Goal: Communication & Community: Answer question/provide support

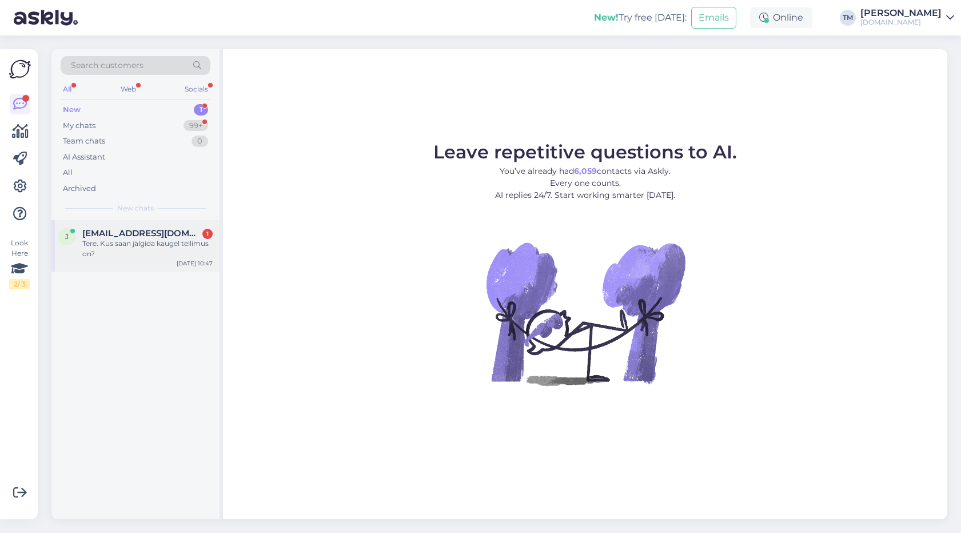
click at [141, 254] on div "Tere. Kus saan jälgida kaugel tellimus on?" at bounding box center [147, 248] width 130 height 21
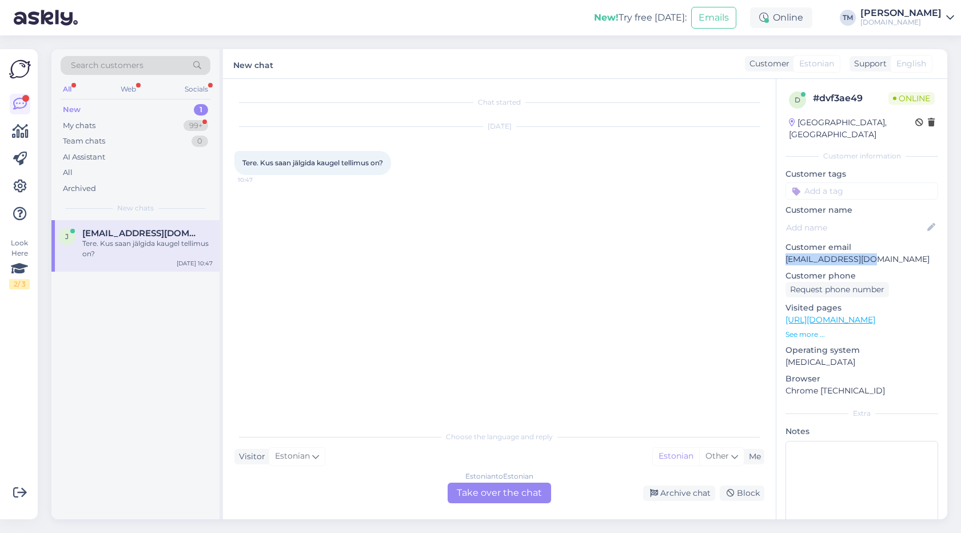
drag, startPoint x: 871, startPoint y: 248, endPoint x: 782, endPoint y: 249, distance: 89.2
click at [782, 249] on div "d # dvf3ae49 Online Estonia, Tallinn Customer information Customer tags Custome…" at bounding box center [861, 320] width 171 height 482
copy p "[EMAIL_ADDRESS][DOMAIN_NAME]"
click at [509, 490] on div "Estonian to Estonian Take over the chat" at bounding box center [499, 492] width 103 height 21
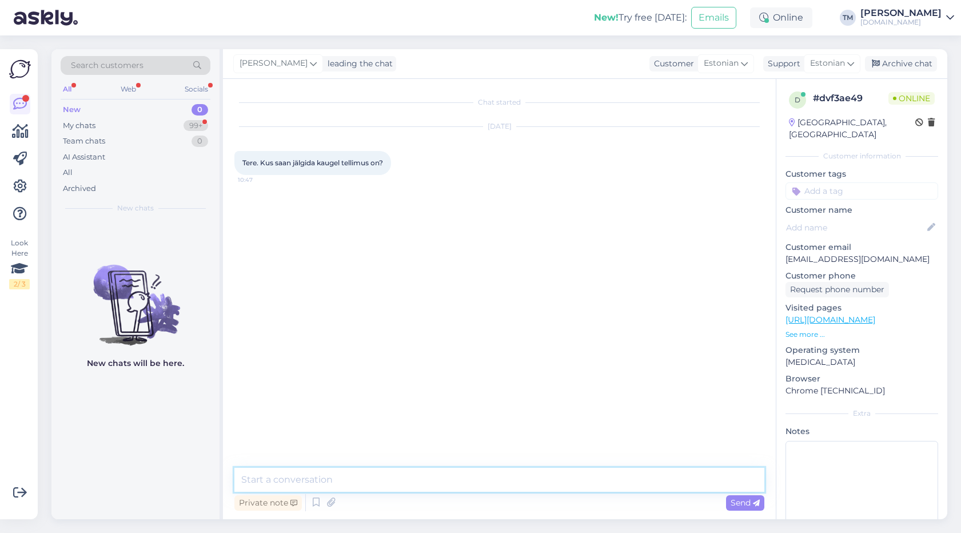
click at [472, 482] on textarea at bounding box center [499, 480] width 530 height 24
paste textarea "V16009E2045652"
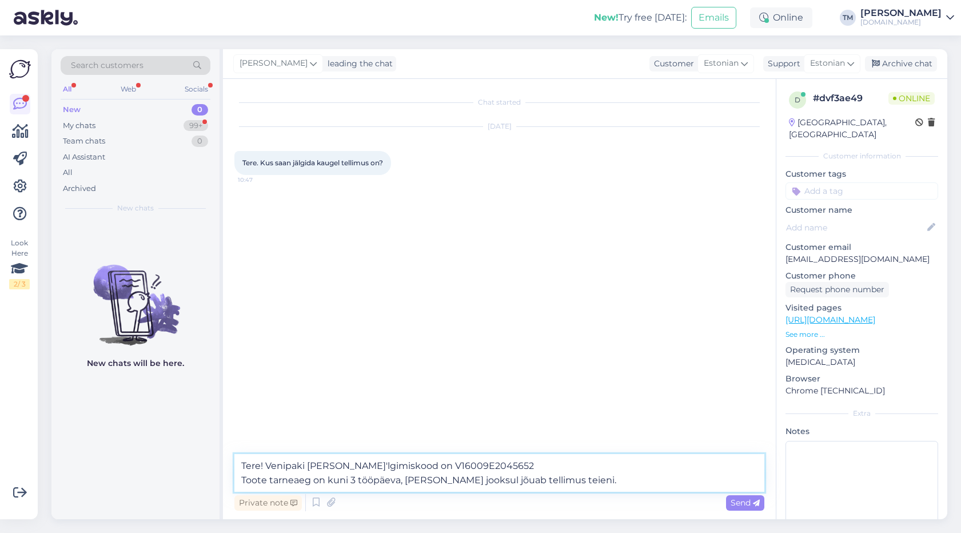
click at [481, 466] on textarea "Tere! Venipaki jä'lgimiskood on V16009E2045652 Toote tarneaeg on kuni 3 tööpäev…" at bounding box center [499, 473] width 530 height 38
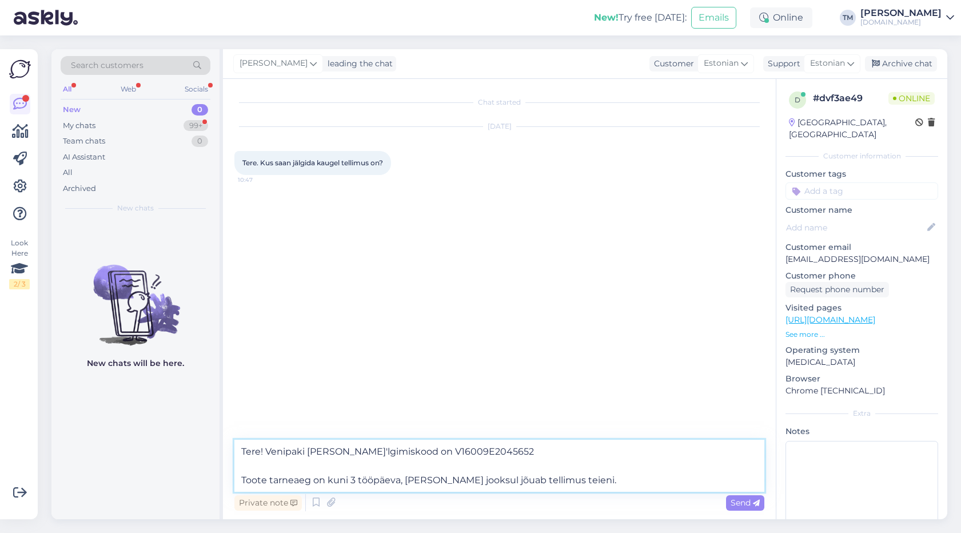
click at [577, 479] on textarea "Tere! Venipaki jä'lgimiskood on V16009E2045652 Toote tarneaeg on kuni 3 tööpäev…" at bounding box center [499, 466] width 530 height 52
click at [316, 449] on textarea "Tere! Venipaki jä'lgimiskood on V16009E2045652 Toote tarneaeg on kuni 3 tööpäev…" at bounding box center [499, 466] width 530 height 52
type textarea "Tere! Venipaki jälgimiskood on V16009E2045652 Toote tarneaeg on kuni 3 tööpäeva…"
click at [610, 478] on textarea "Tere! Venipaki jälgimiskood on V16009E2045652 Toote tarneaeg on kuni 3 tööpäeva…" at bounding box center [499, 466] width 530 height 52
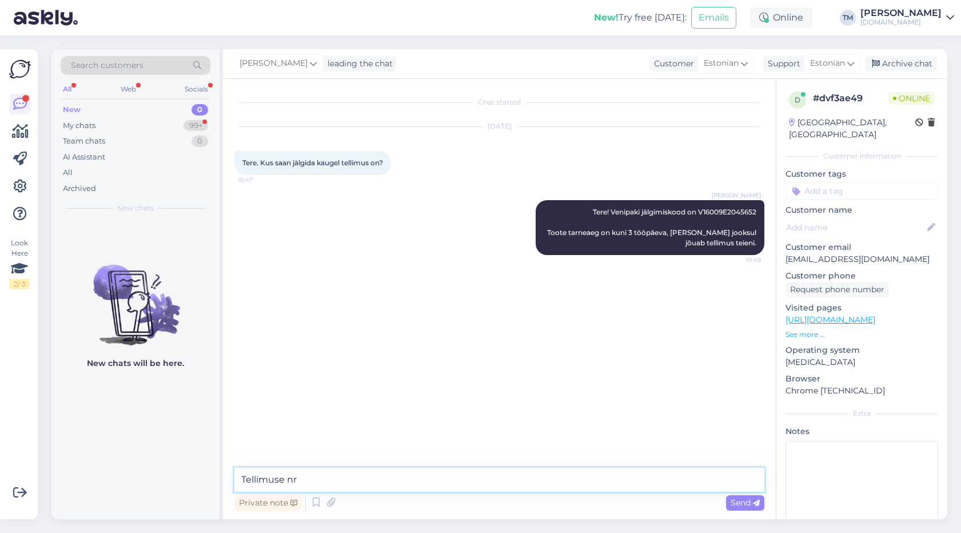
paste textarea "416070"
type textarea "Tellimuse nr 416070"
click at [122, 125] on div "My chats 99+" at bounding box center [136, 126] width 150 height 16
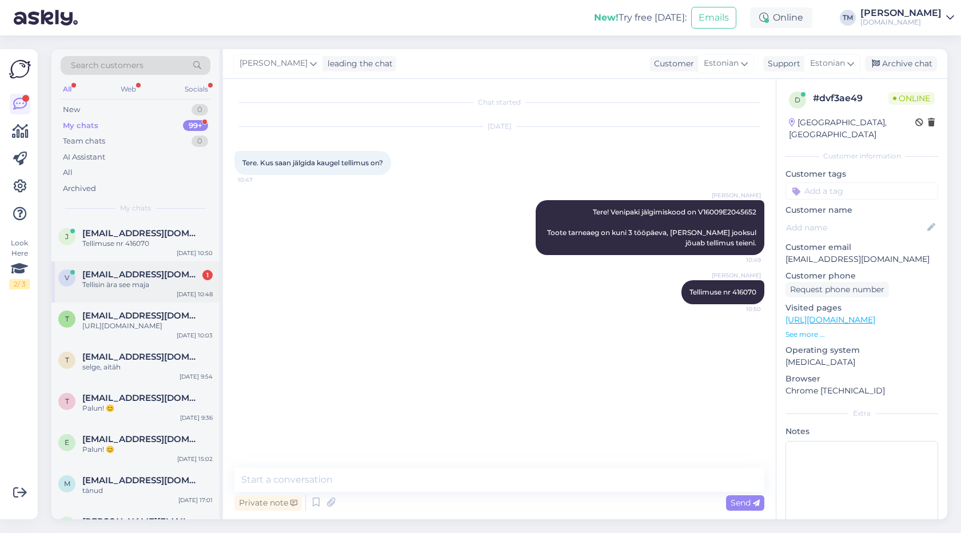
click at [129, 296] on div "v vitali2710@mail.ru 1 Tellisin ära see maja Aug 25 10:48" at bounding box center [135, 281] width 168 height 41
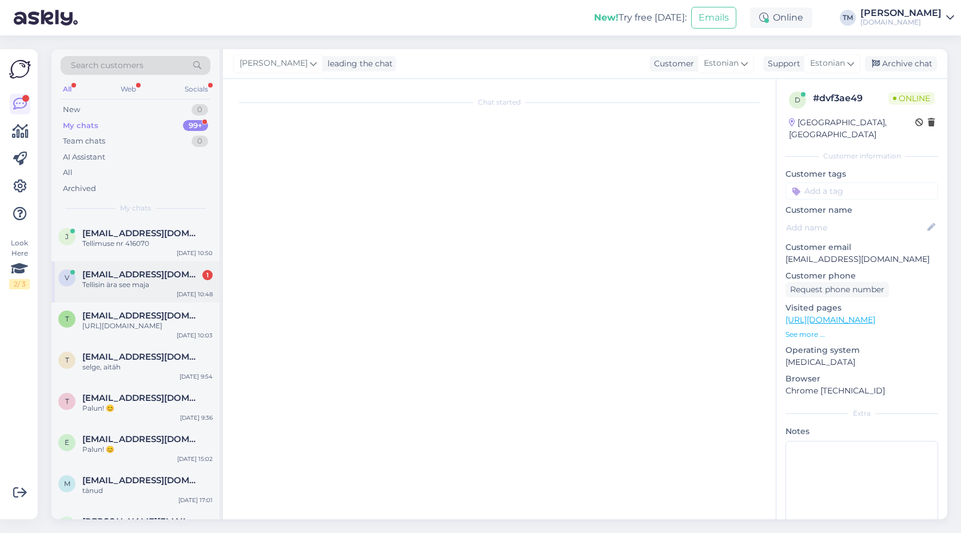
scroll to position [462, 0]
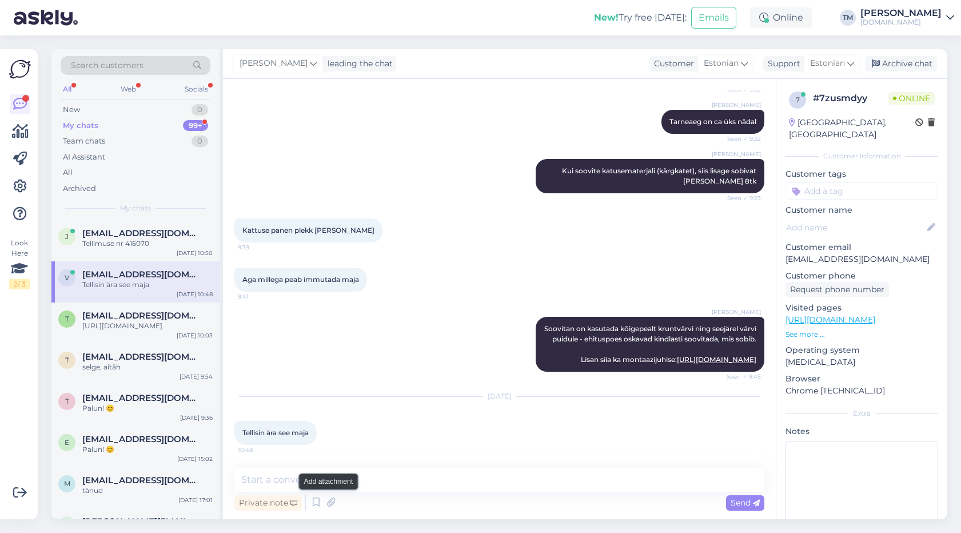
click at [325, 493] on div "Private note Send" at bounding box center [499, 503] width 530 height 22
click at [264, 483] on textarea at bounding box center [499, 480] width 530 height 24
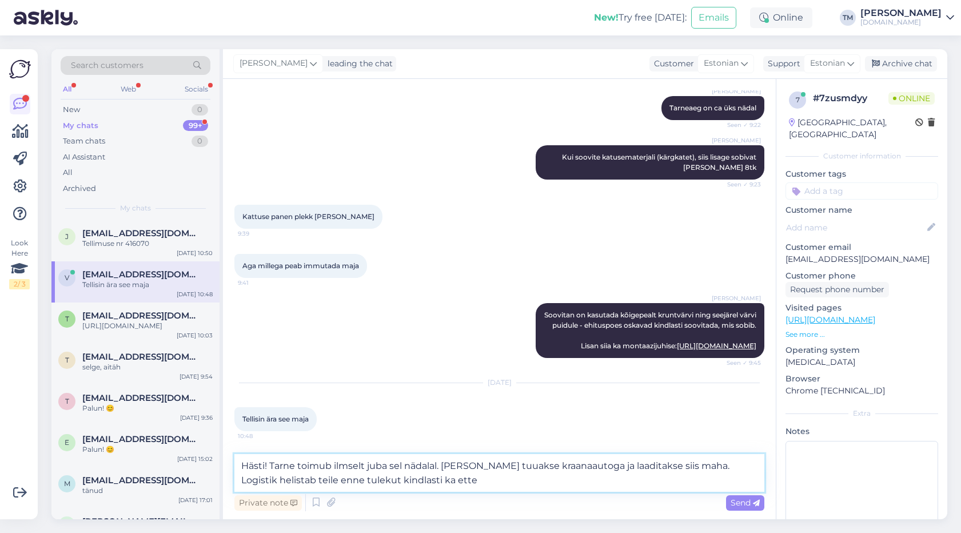
type textarea "Hästi! Tarne toimub ilmselt juba sel nädalal. [PERSON_NAME] tuuakse kraanaautog…"
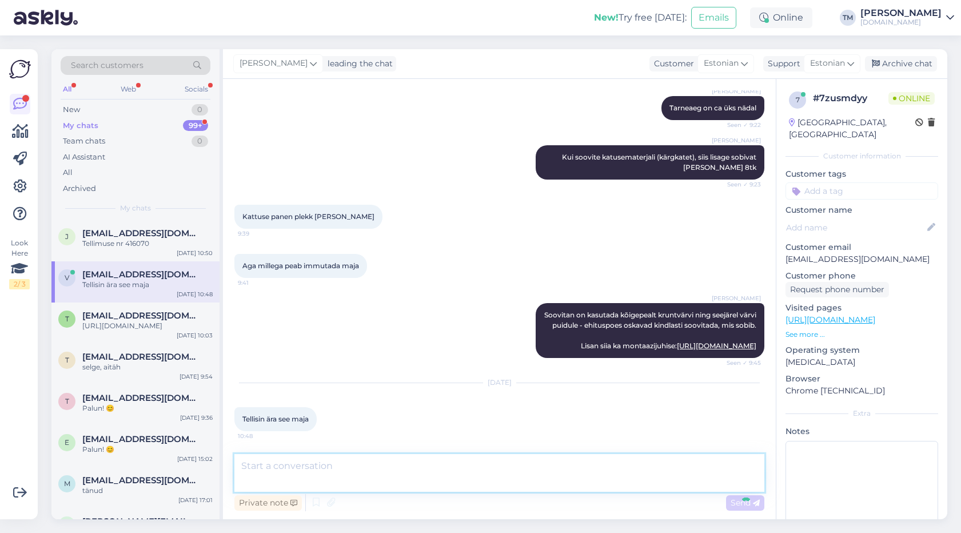
scroll to position [532, 0]
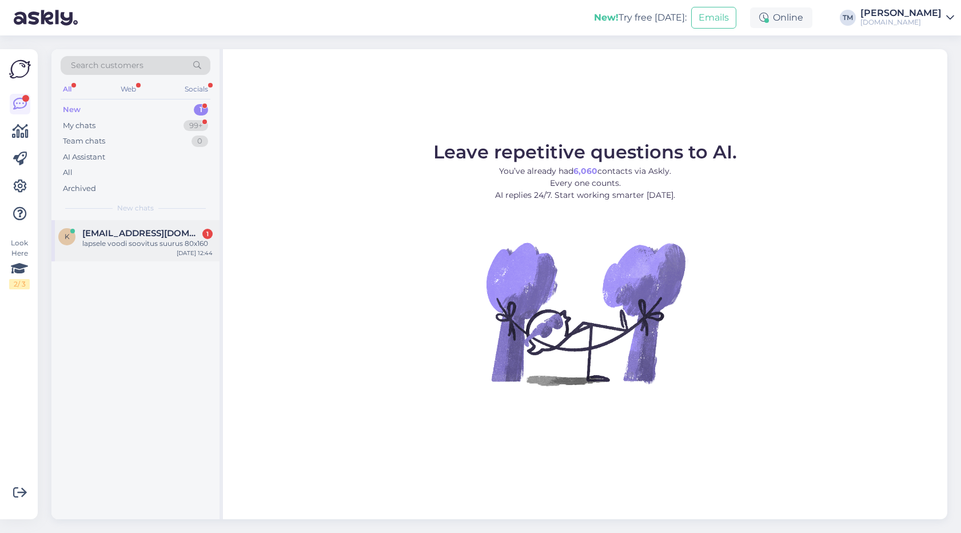
click at [122, 238] on div "lapsele voodi soovitus suurus 80x160" at bounding box center [147, 243] width 130 height 10
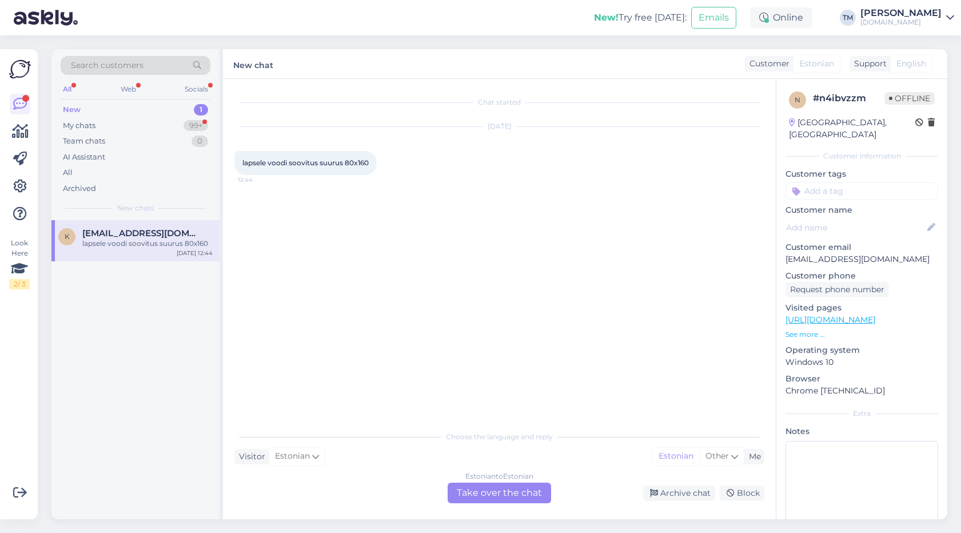
click at [494, 489] on div "Estonian to Estonian Take over the chat" at bounding box center [499, 492] width 103 height 21
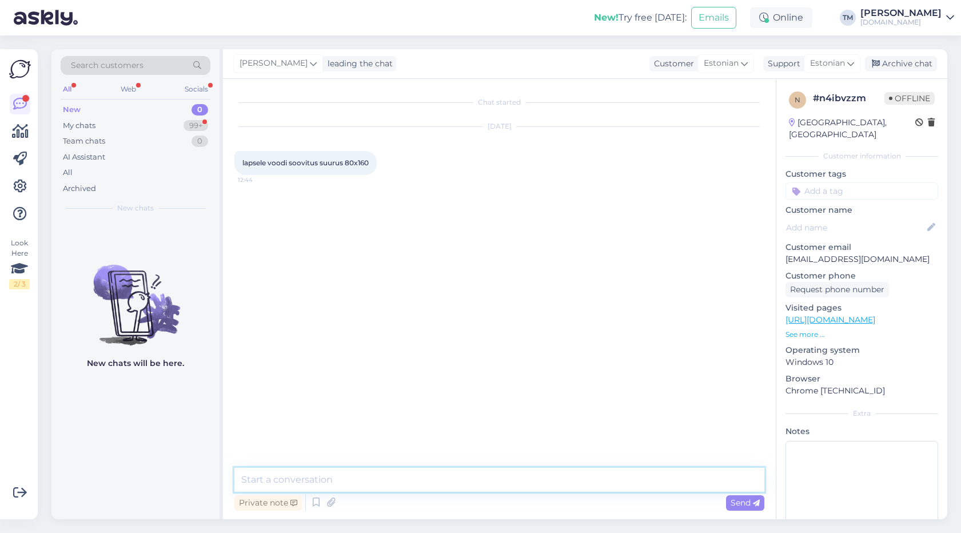
click at [466, 480] on textarea at bounding box center [499, 480] width 530 height 24
type textarea "Tere! Kas soovite sahtelvoodiga või pigem ühekohalist?"
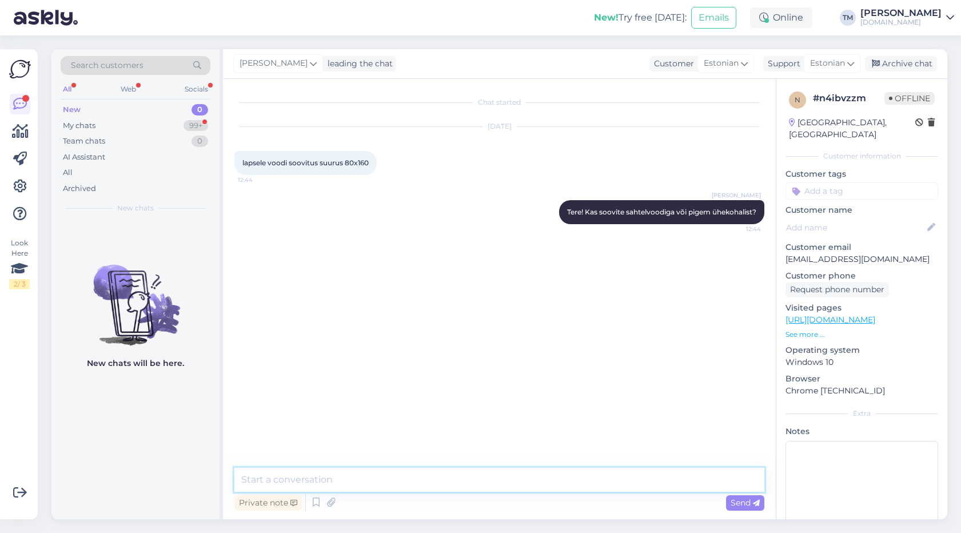
click at [422, 469] on textarea at bounding box center [499, 480] width 530 height 24
paste textarea "[URL][DOMAIN_NAME]"
type textarea "[URL][DOMAIN_NAME]"
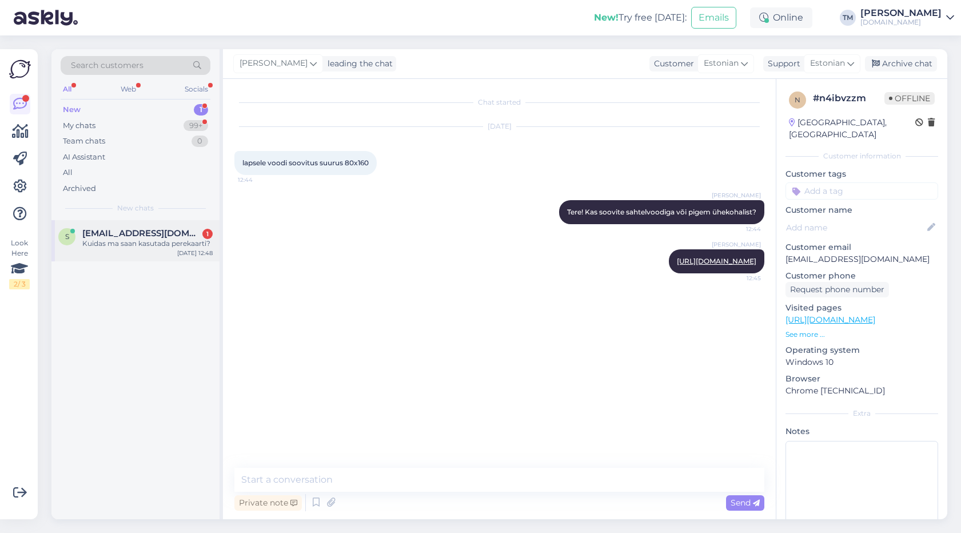
click at [155, 242] on div "Kuidas ma saan kasutada perekaarti?" at bounding box center [147, 243] width 130 height 10
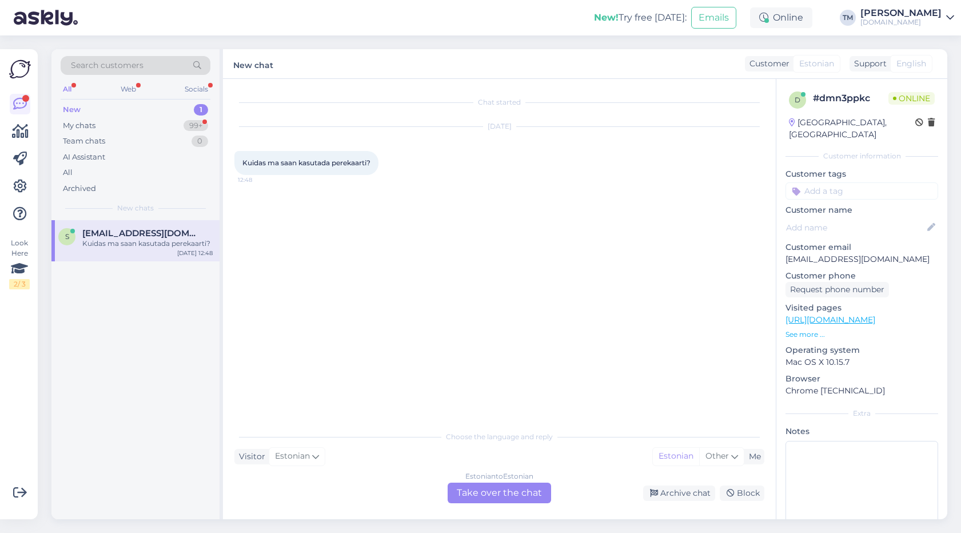
click at [490, 490] on div "Estonian to Estonian Take over the chat" at bounding box center [499, 492] width 103 height 21
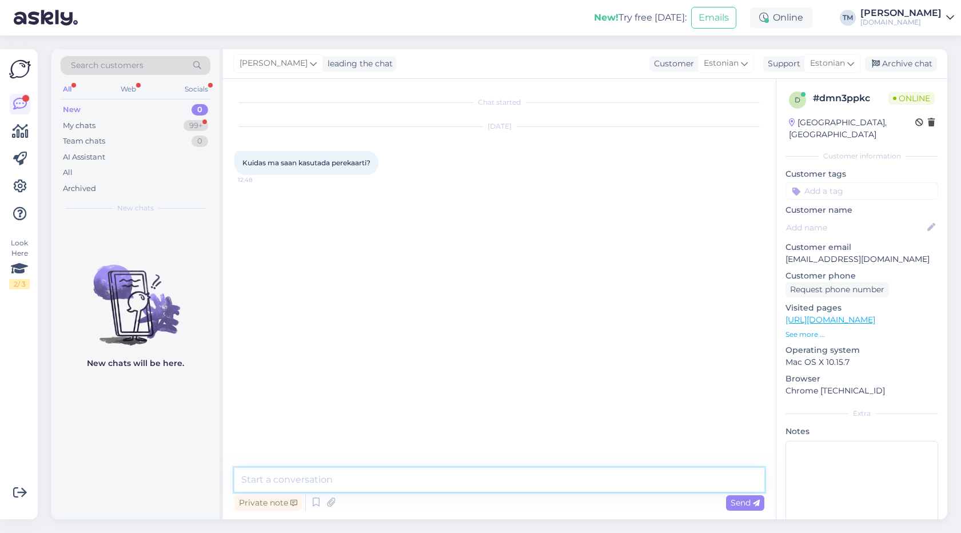
click at [478, 478] on textarea at bounding box center [499, 480] width 530 height 24
paste textarea "https://perekaart.ee/discounts/778"
type textarea "Tere! Lisan teile perekaardi info: https://perekaart.ee/discounts/778"
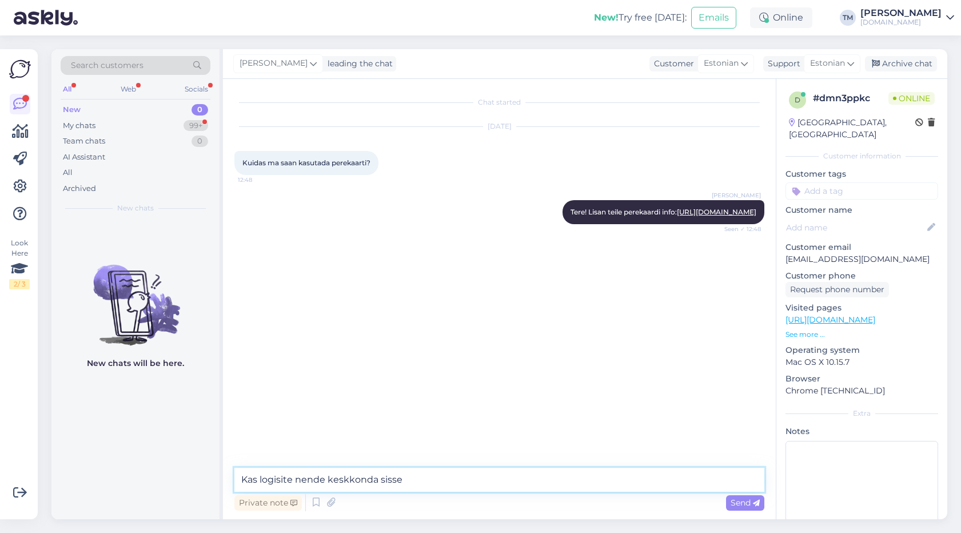
type textarea "Kas logisite nende keskkonda sisse?"
type textarea "Ja näete infot?"
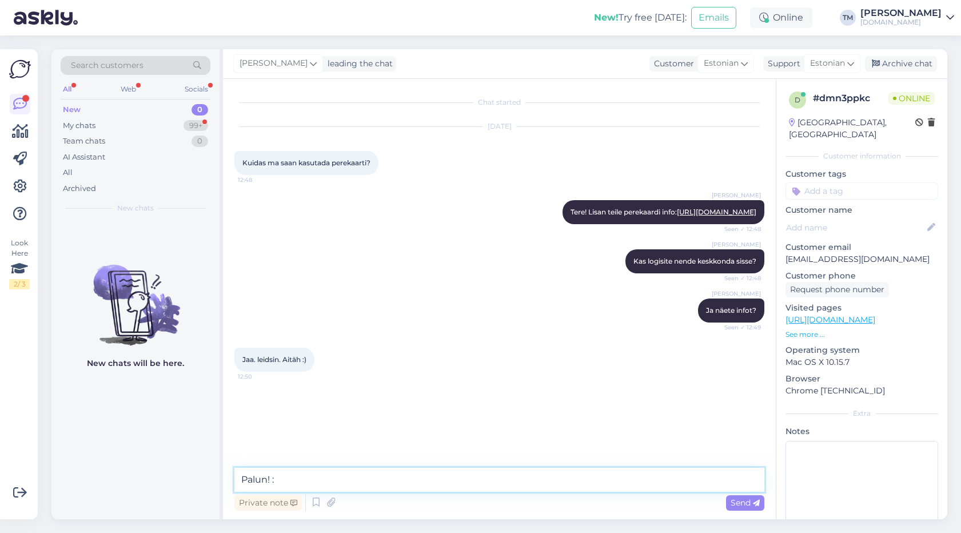
type textarea "Palun! :)"
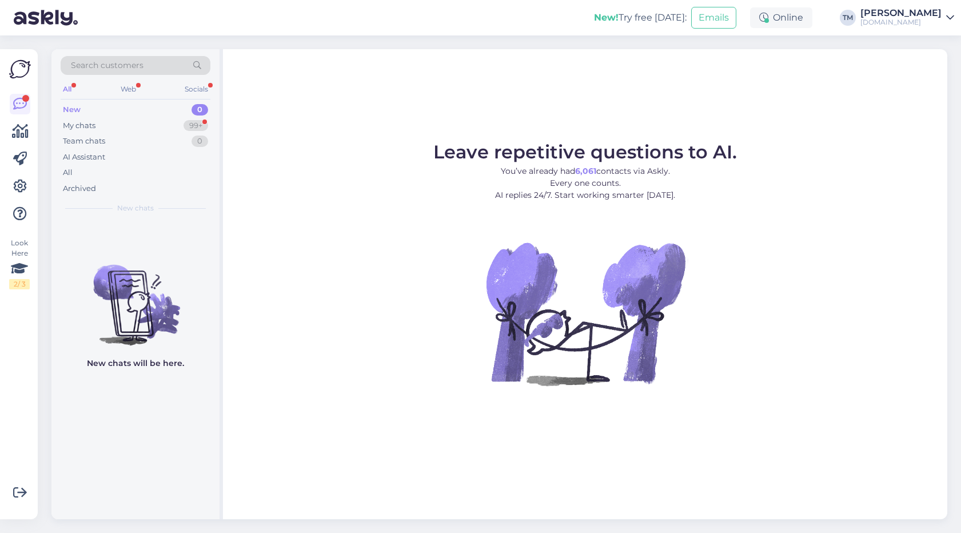
click at [134, 66] on span "Search customers" at bounding box center [107, 65] width 73 height 12
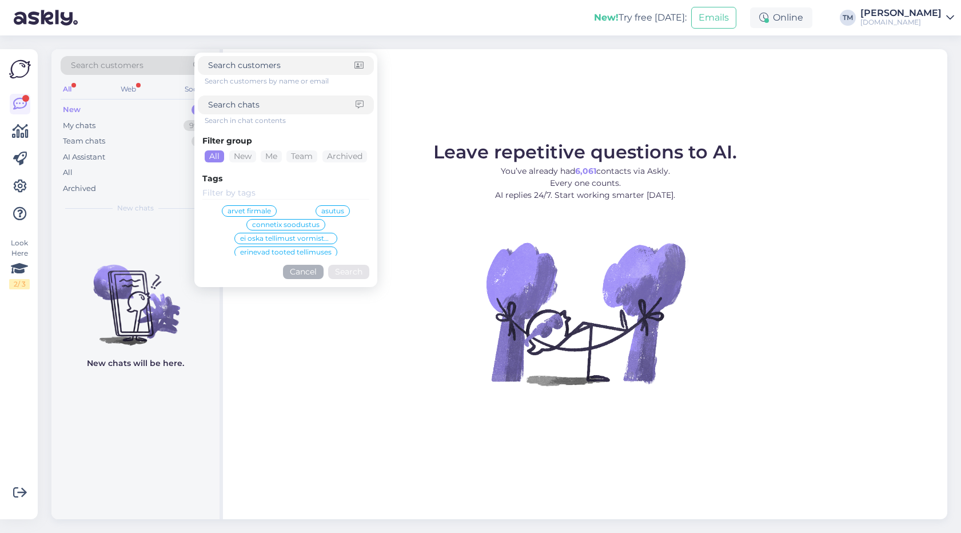
click at [298, 103] on input at bounding box center [281, 105] width 147 height 12
type input "seljakott"
click button "Search" at bounding box center [348, 272] width 41 height 14
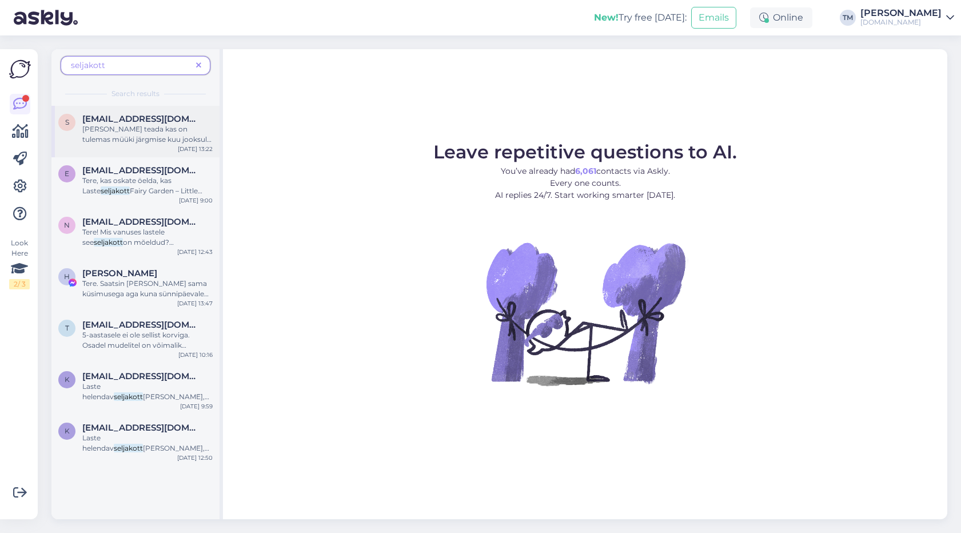
click at [167, 128] on span "[PERSON_NAME] teada kas on tulemas müüki järgmise kuu jooksul veel Laste" at bounding box center [146, 139] width 129 height 29
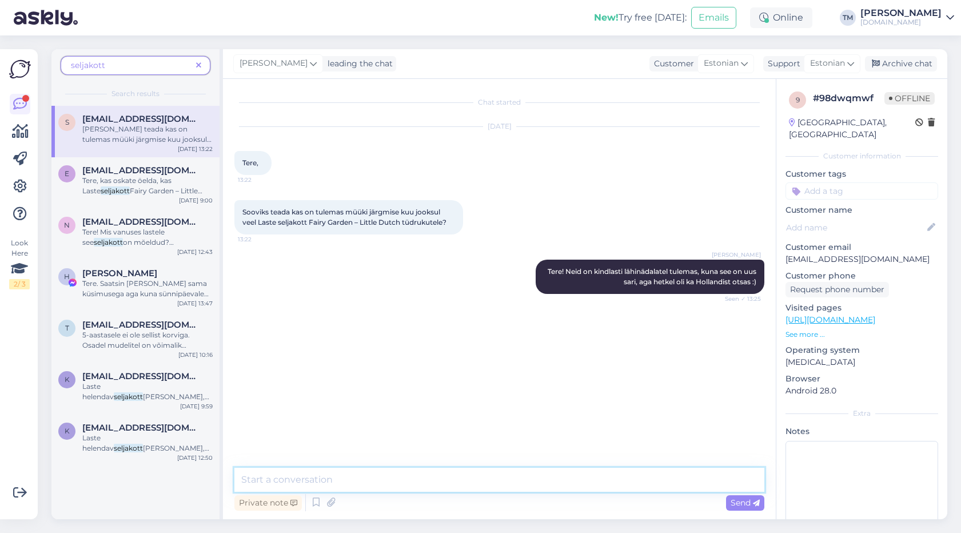
click at [328, 473] on textarea at bounding box center [499, 480] width 530 height 24
type textarea "t"
paste textarea "[URL][DOMAIN_NAME]"
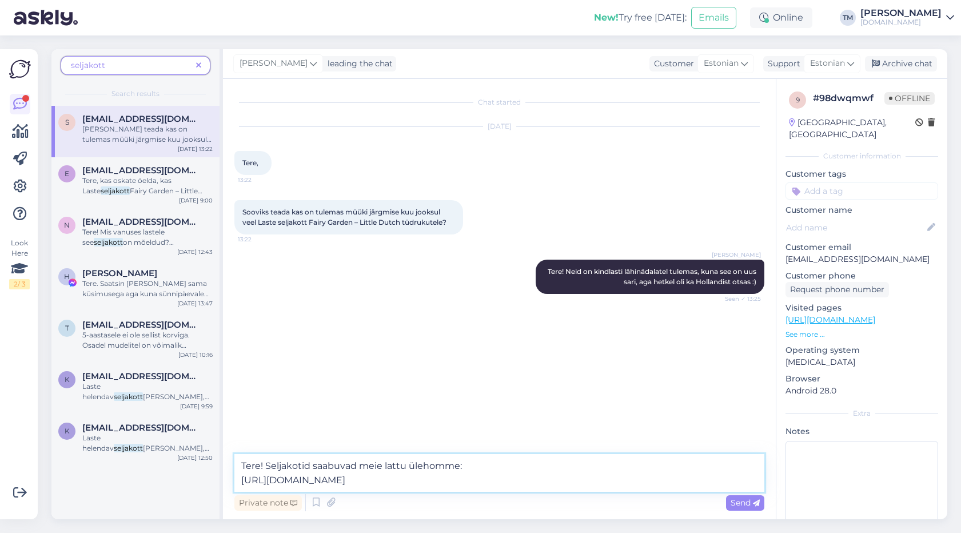
click at [268, 462] on textarea "Tere! Seljakotid saabuvad meie lattu ülehomme: [URL][DOMAIN_NAME]" at bounding box center [499, 473] width 530 height 38
type textarea "Tere! [PERSON_NAME], et roosad seljakotid saabuvad meie lattu ülehomme: [URL][D…"
click at [639, 470] on textarea "Tere! [PERSON_NAME], et roosad seljakotid saabuvad meie lattu ülehomme: [URL][D…" at bounding box center [499, 473] width 530 height 38
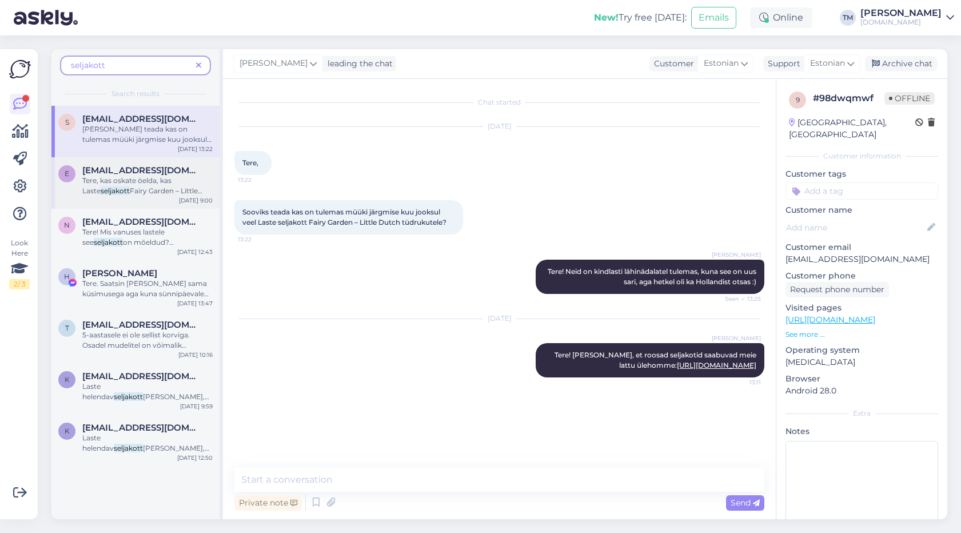
click at [145, 187] on span "Fairy Garden – Little Dutch ([PERSON_NAME]) on juurde tulemas?" at bounding box center [143, 200] width 123 height 29
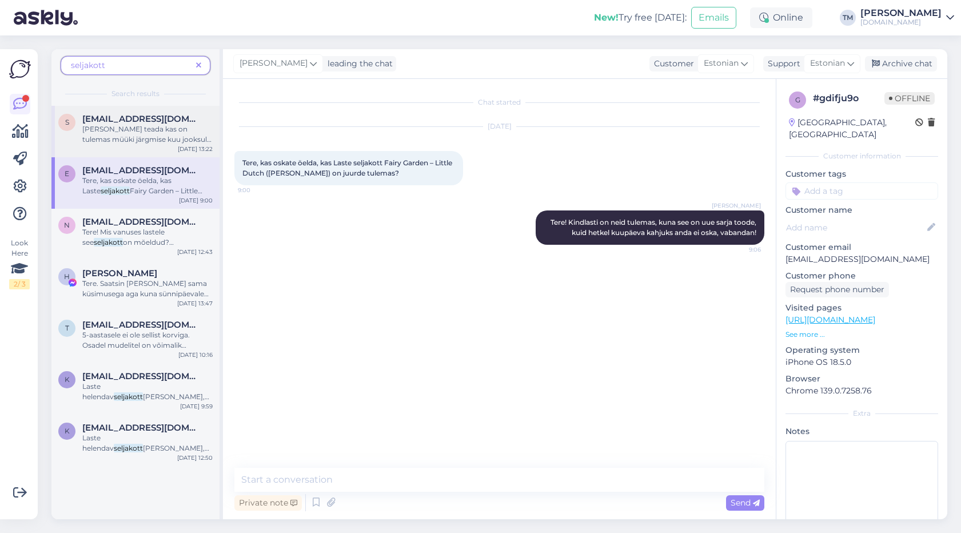
click at [181, 133] on span "[PERSON_NAME] teada kas on tulemas müüki järgmise kuu jooksul veel Laste" at bounding box center [146, 139] width 129 height 29
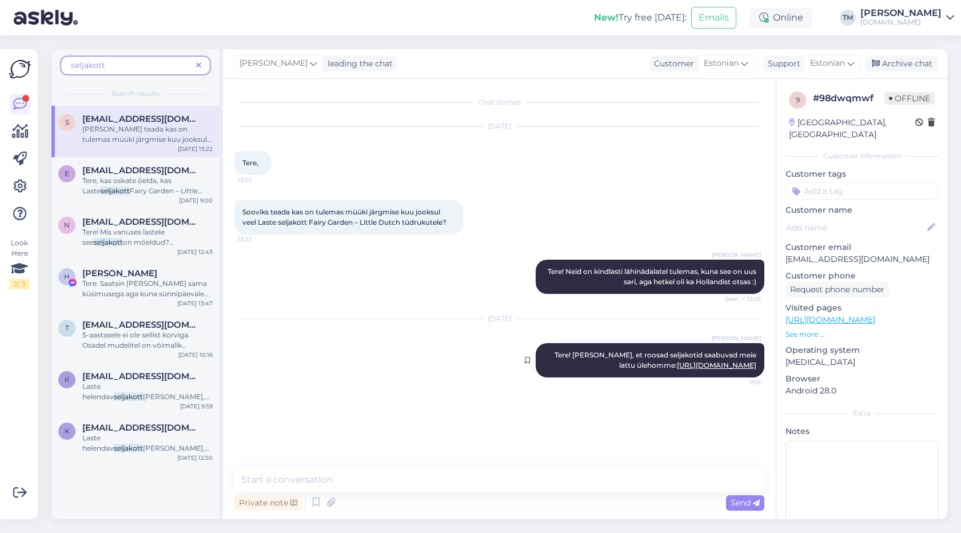
drag, startPoint x: 761, startPoint y: 389, endPoint x: 544, endPoint y: 354, distance: 220.0
click at [544, 354] on div "Triinu Murumäe Tere! [PERSON_NAME], et roosad seljakotid saabuvad meie lattu ül…" at bounding box center [650, 360] width 229 height 34
copy span "Tere! [PERSON_NAME], et roosad seljakotid saabuvad meie lattu ülehomme: [URL][D…"
click at [161, 181] on span "Tere, kas oskate öelda, kas Laste" at bounding box center [126, 185] width 89 height 19
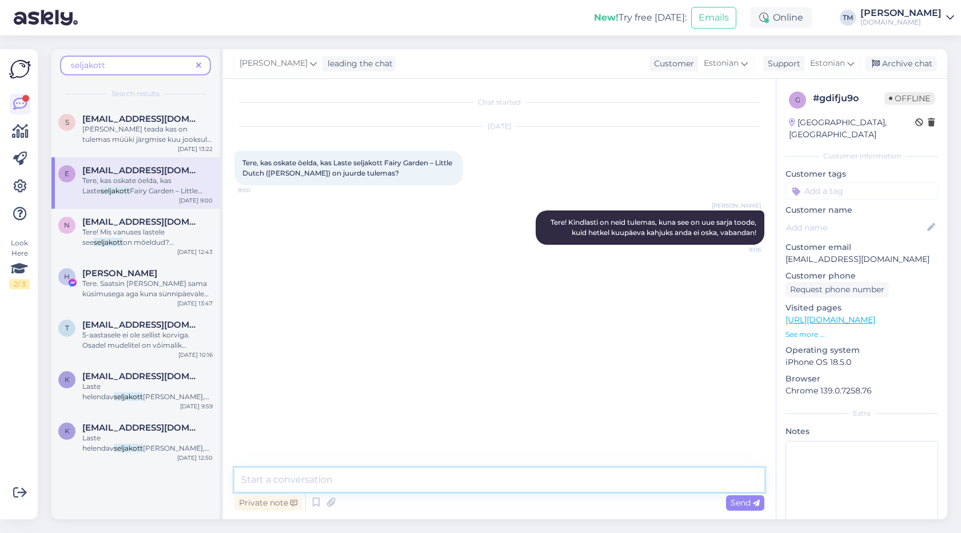
click at [325, 481] on textarea at bounding box center [499, 480] width 530 height 24
paste textarea "Tere! [PERSON_NAME], et roosad seljakotid saabuvad meie lattu ülehomme: [URL][D…"
type textarea "Tere! [PERSON_NAME], et roosad seljakotid saabuvad meie lattu ülehomme: [URL][D…"
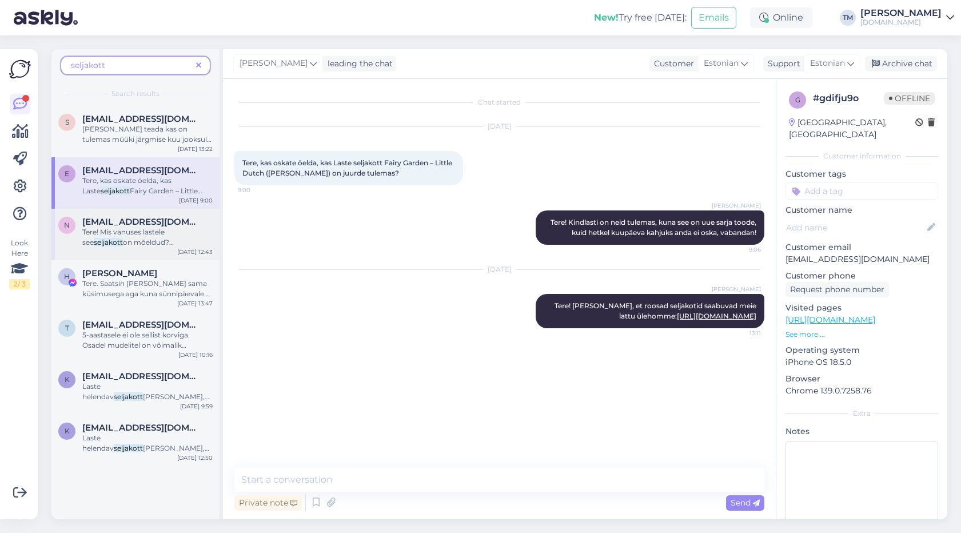
click at [143, 243] on span "on mõeldud? Ergonoomiline" at bounding box center [127, 247] width 91 height 19
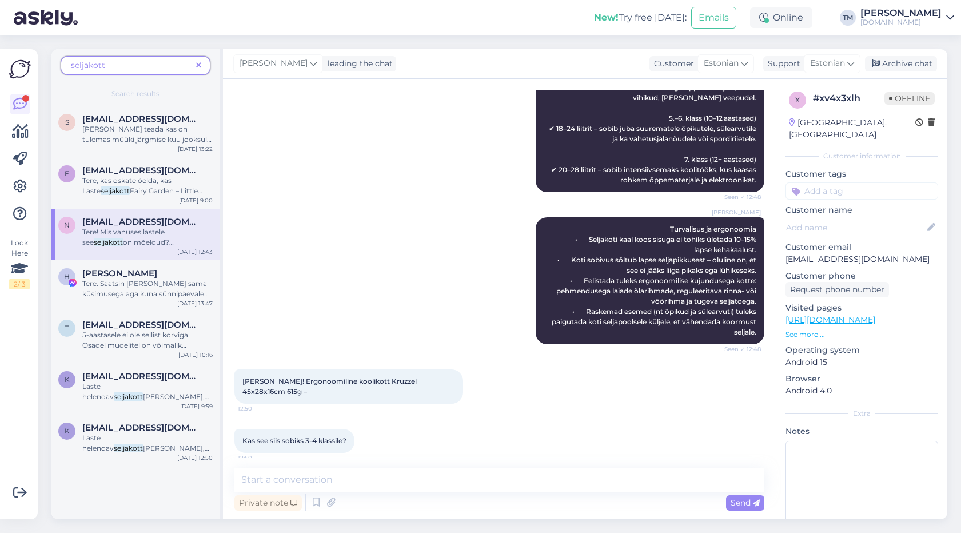
scroll to position [664, 0]
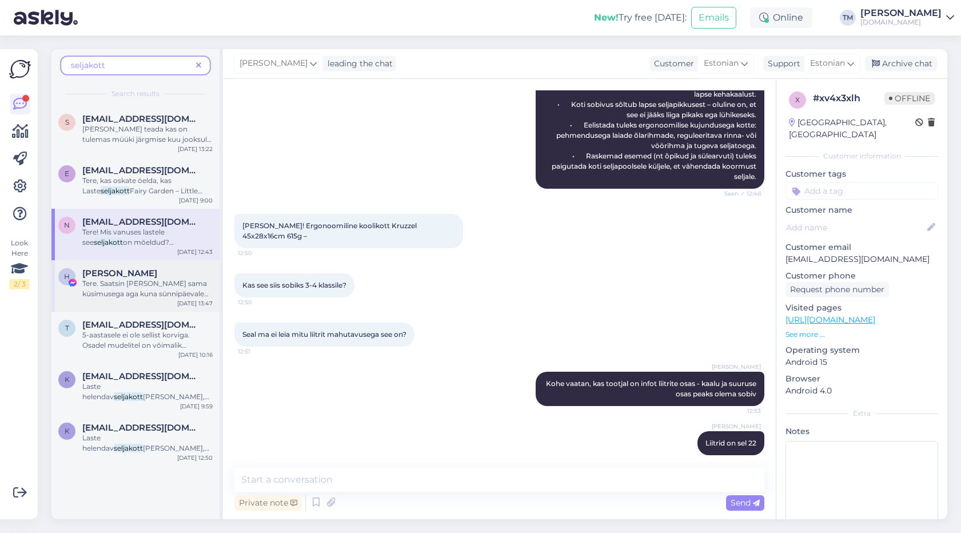
click at [178, 293] on span "Tere. Saatsin [PERSON_NAME] sama küsimusega aga kuna sünnipäevale [PERSON_NAME]…" at bounding box center [145, 309] width 126 height 60
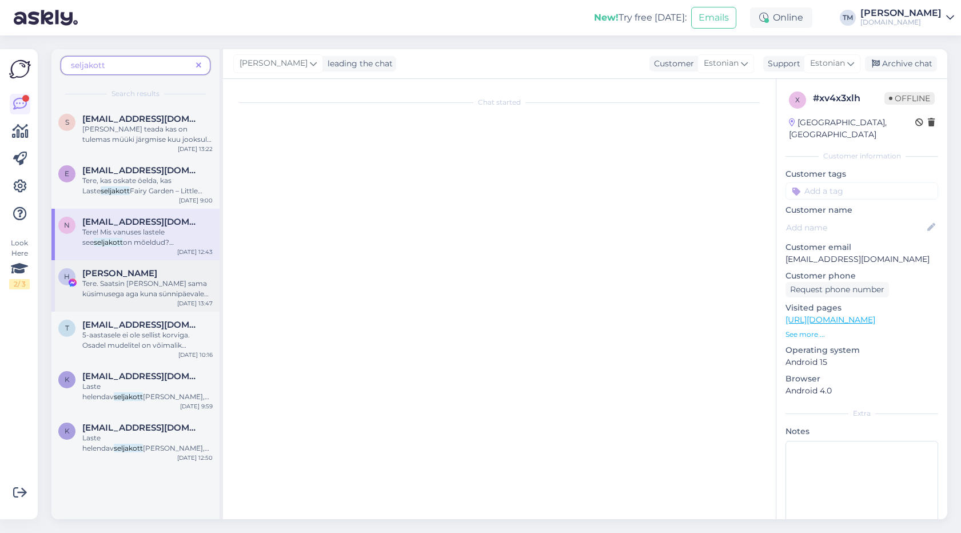
scroll to position [24, 0]
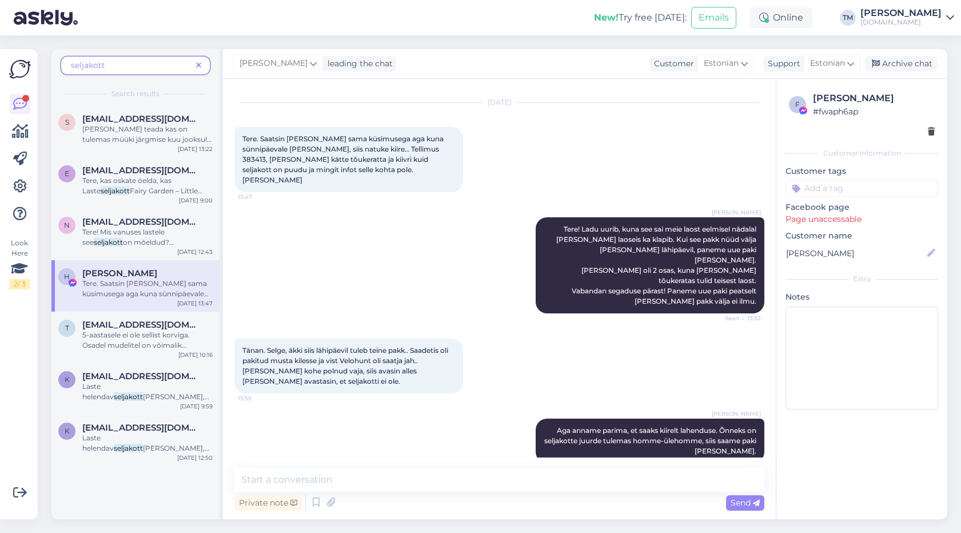
click at [149, 63] on span "seljakott" at bounding box center [131, 65] width 121 height 12
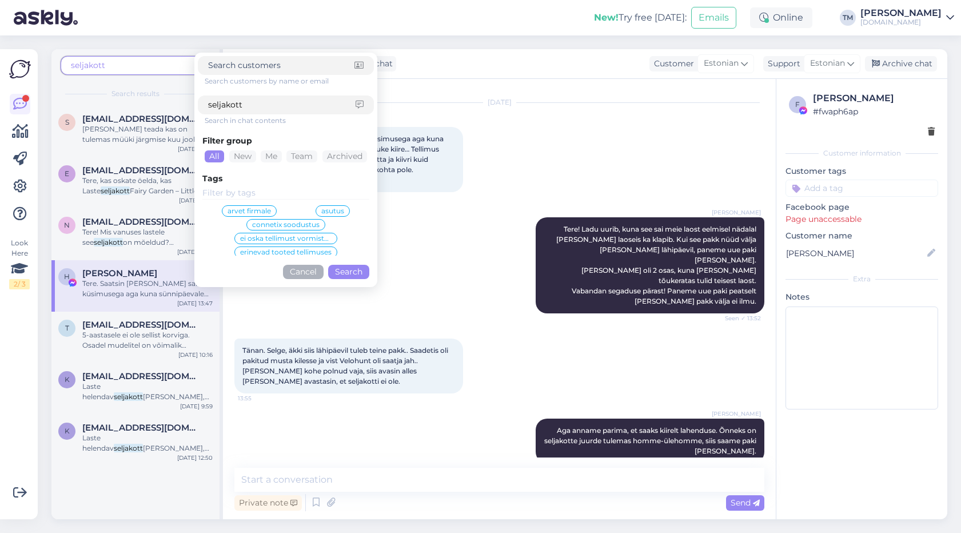
drag, startPoint x: 293, startPoint y: 107, endPoint x: 166, endPoint y: 94, distance: 128.2
click at [166, 94] on div "seljakott Search customers by name or email seljakott Search in chat contents F…" at bounding box center [135, 77] width 168 height 57
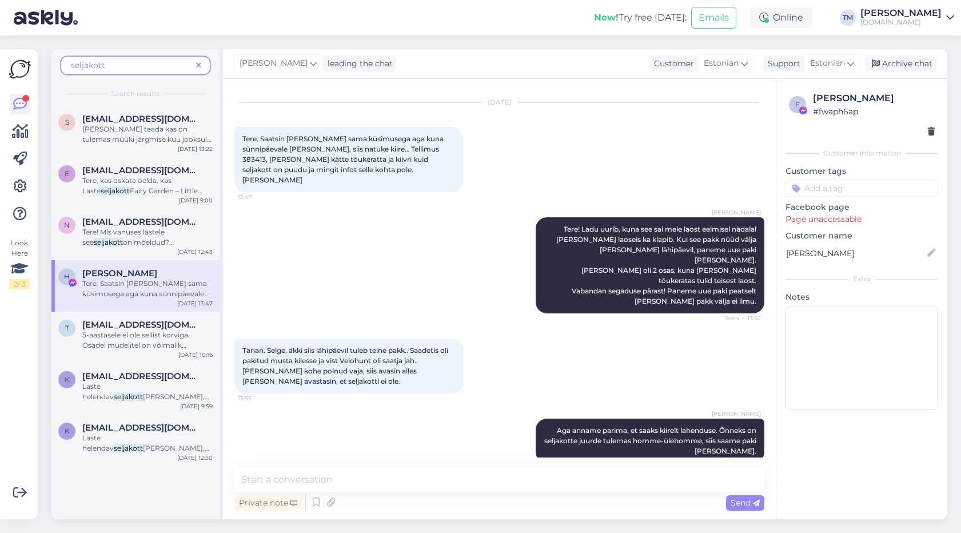
click at [125, 61] on span "seljakott" at bounding box center [131, 65] width 121 height 12
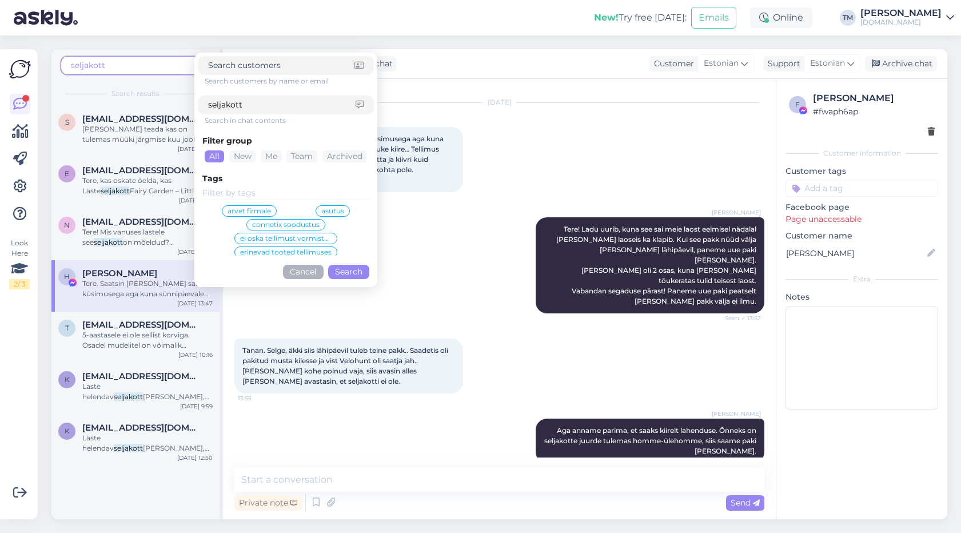
click at [227, 108] on input "seljakott" at bounding box center [281, 105] width 147 height 12
type input "fairy"
click button "Search" at bounding box center [348, 272] width 41 height 14
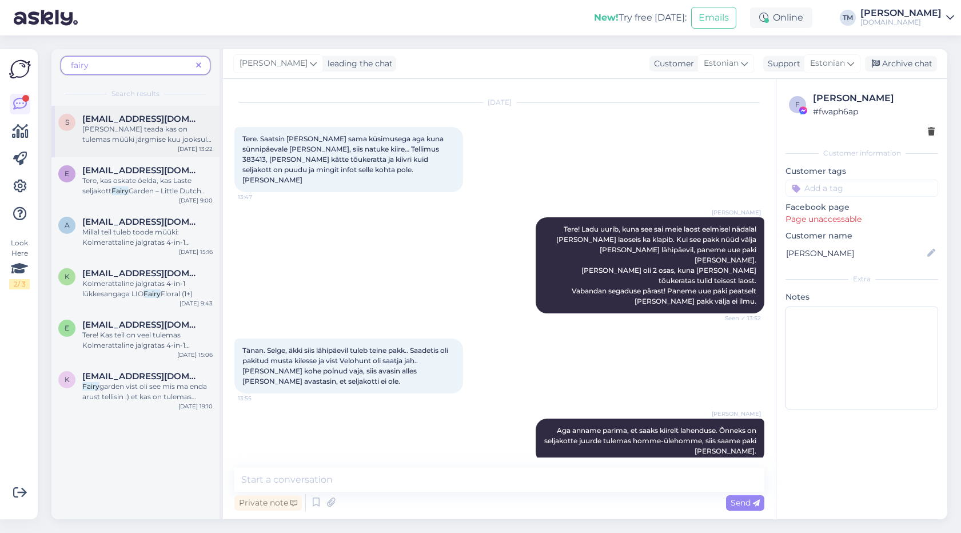
click at [155, 136] on span "[PERSON_NAME] teada kas on tulemas müüki järgmise kuu jooksul veel Laste seljak…" at bounding box center [146, 139] width 129 height 29
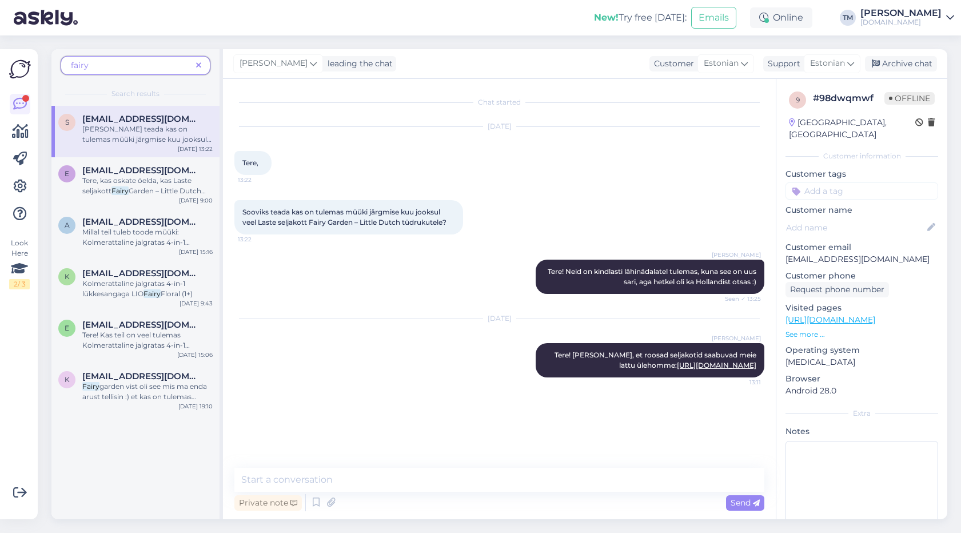
scroll to position [0, 0]
click at [174, 189] on span "Garden – Little Dutch ([PERSON_NAME]) on juurde tulemas?" at bounding box center [143, 200] width 123 height 29
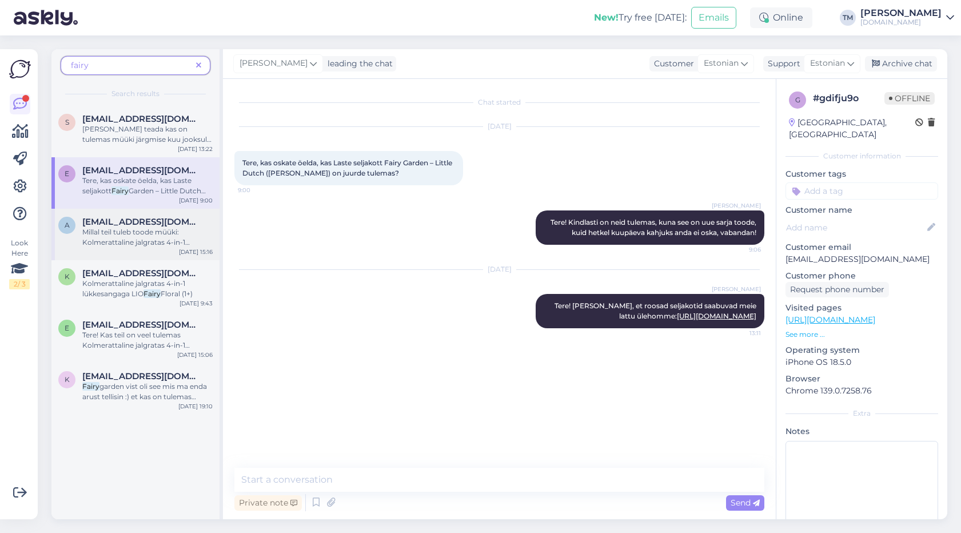
click at [131, 240] on span "Millal teil tuleb toode müüki: Kolmerattaline jalgratas 4-in-1 lükkesangaga LIO" at bounding box center [135, 242] width 107 height 29
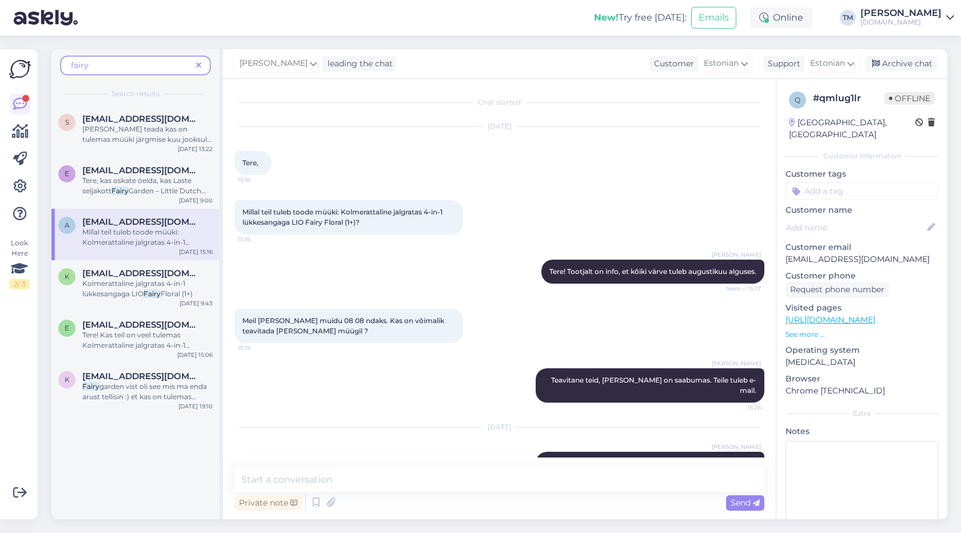
scroll to position [41, 0]
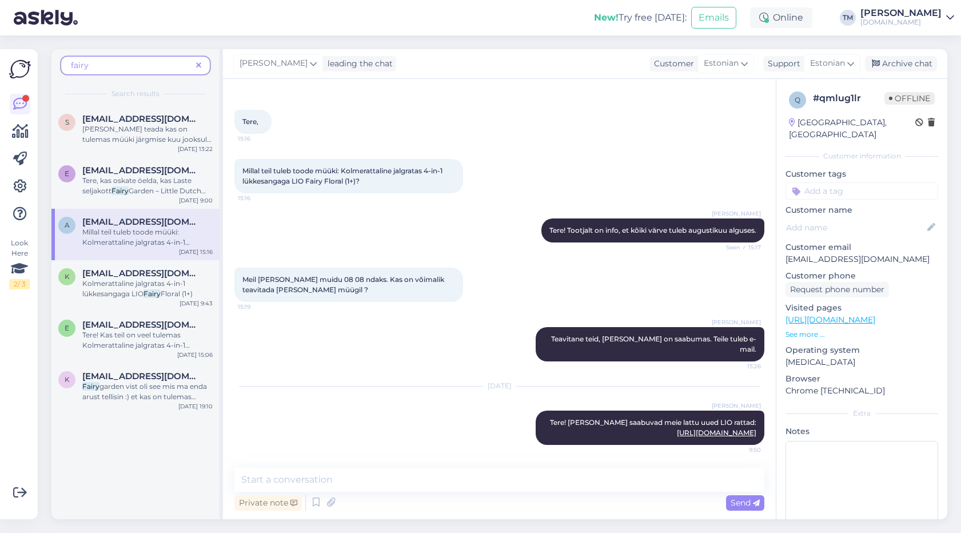
click at [198, 65] on icon at bounding box center [198, 66] width 5 height 8
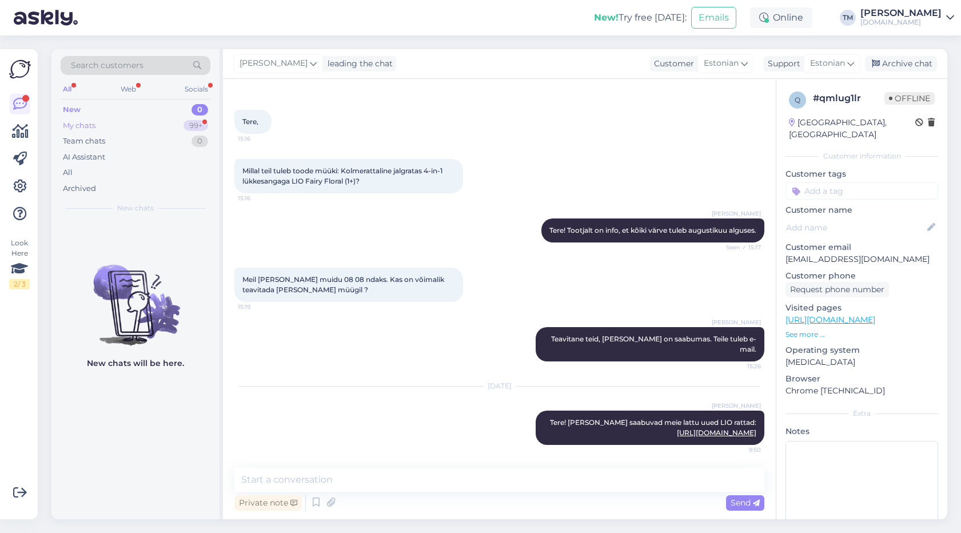
click at [101, 127] on div "My chats 99+" at bounding box center [136, 126] width 150 height 16
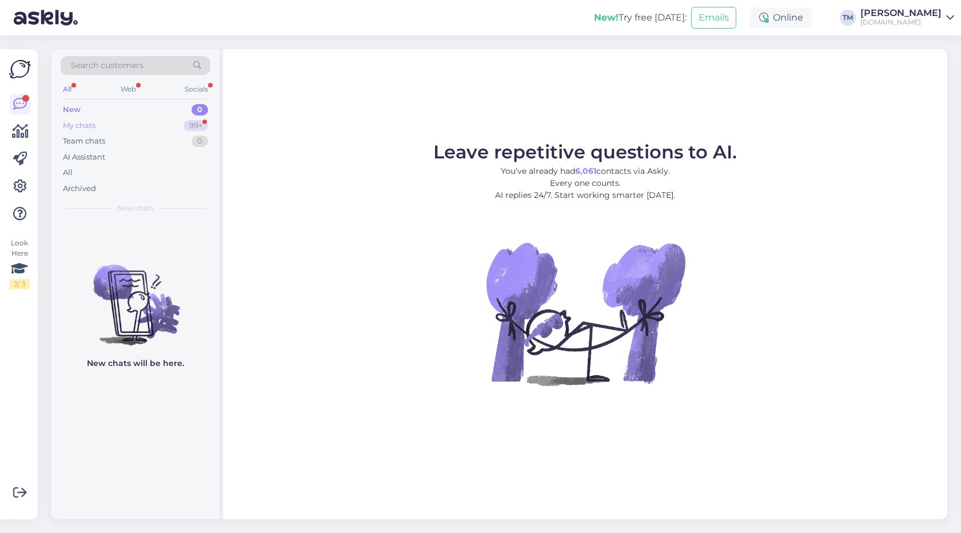
click at [129, 119] on div "My chats 99+" at bounding box center [136, 126] width 150 height 16
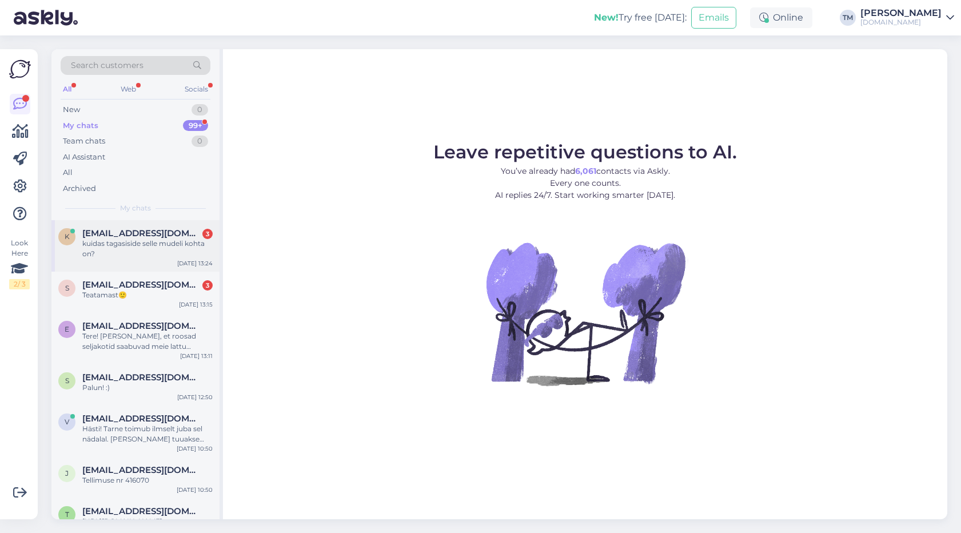
click at [157, 252] on div "kuidas tagasiside selle mudeli kohta on?" at bounding box center [147, 248] width 130 height 21
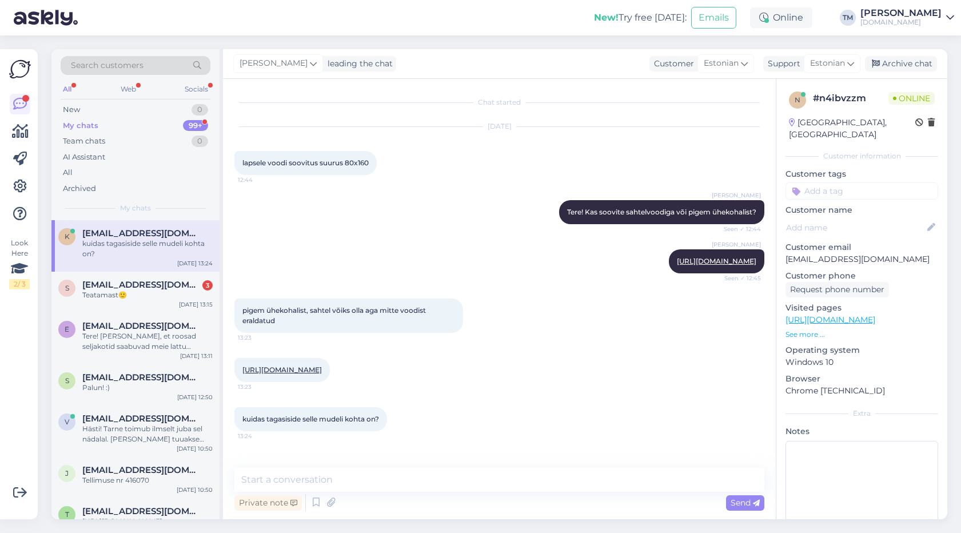
scroll to position [17, 0]
click at [322, 371] on link "https://manguvaljakud.eu/pood/lastetoa-moobel/laste-voodid/lastevoodid-80x160cm…" at bounding box center [281, 369] width 79 height 9
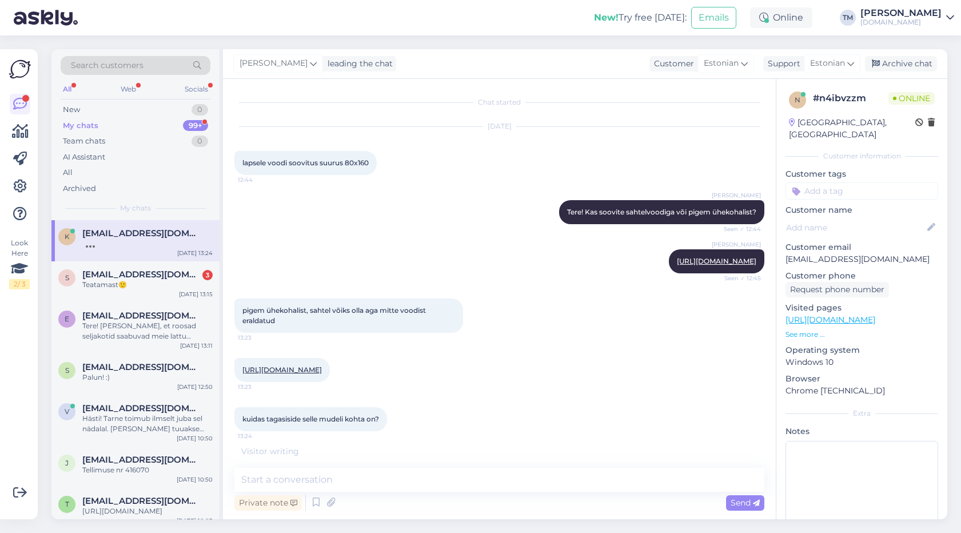
scroll to position [29, 0]
click at [312, 477] on textarea at bounding box center [499, 480] width 530 height 24
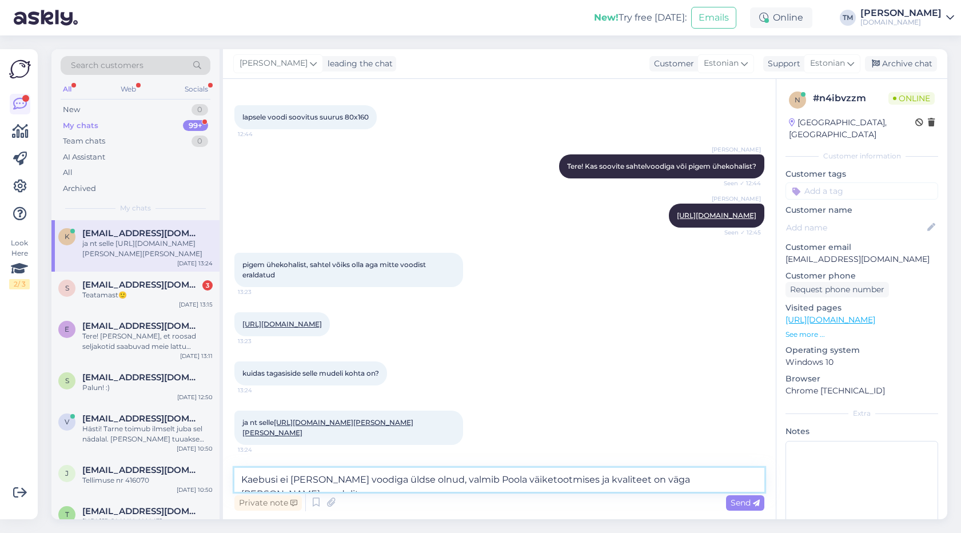
type textarea "Kaebusi ei ole selle voodiga üldse olnud, valmib Poola väiketootmises ja kvalit…"
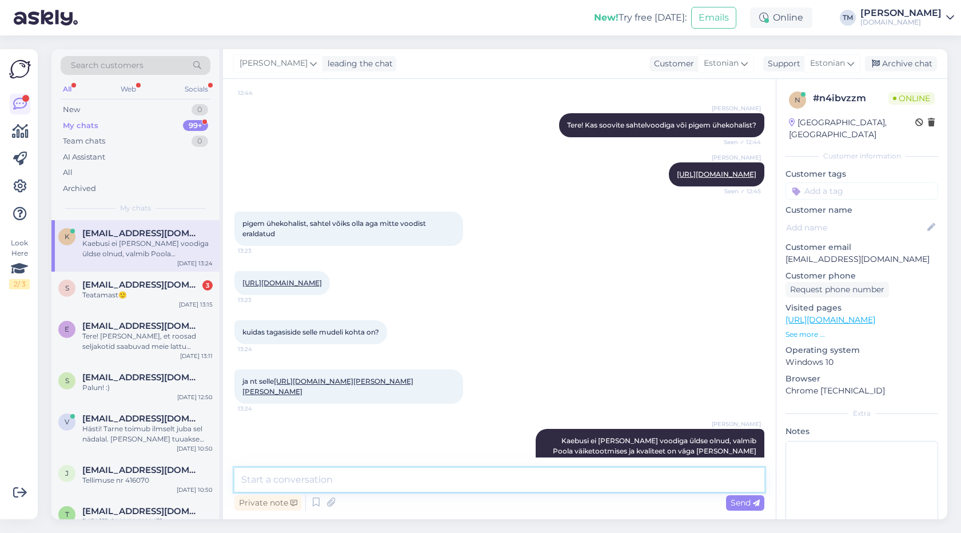
scroll to position [146, 0]
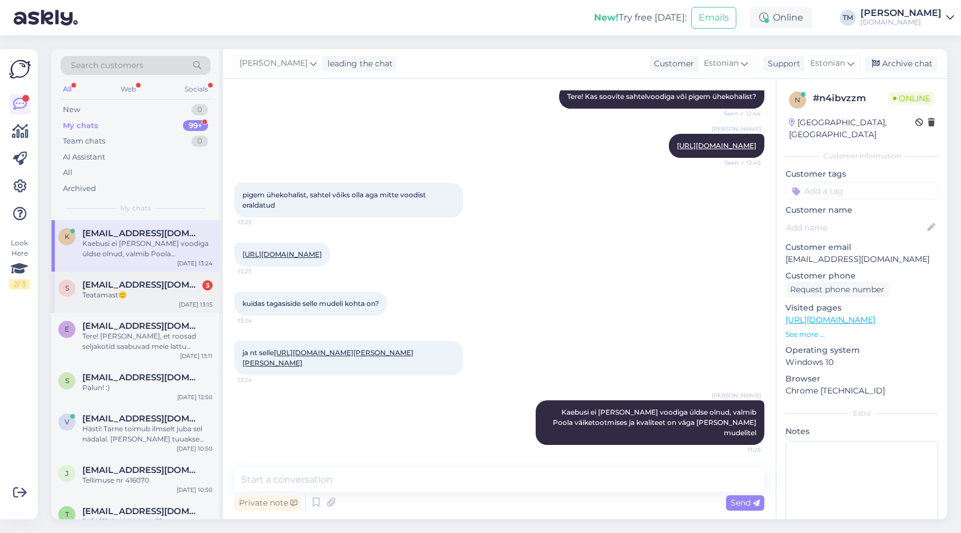
click at [153, 300] on div "s soohannaliis@gmail.com 3 Teatamast🙂 Aug 25 13:15" at bounding box center [135, 292] width 168 height 41
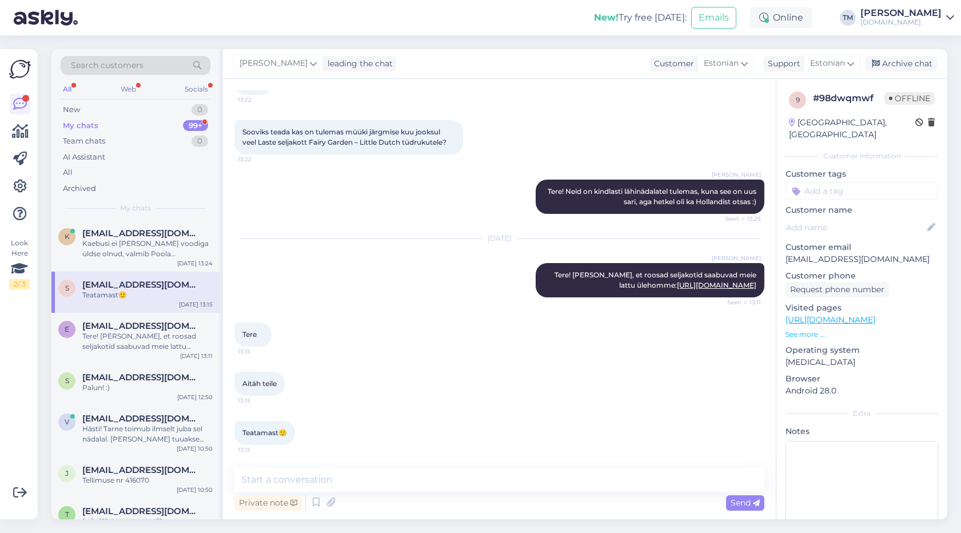
scroll to position [101, 0]
